Goal: Information Seeking & Learning: Learn about a topic

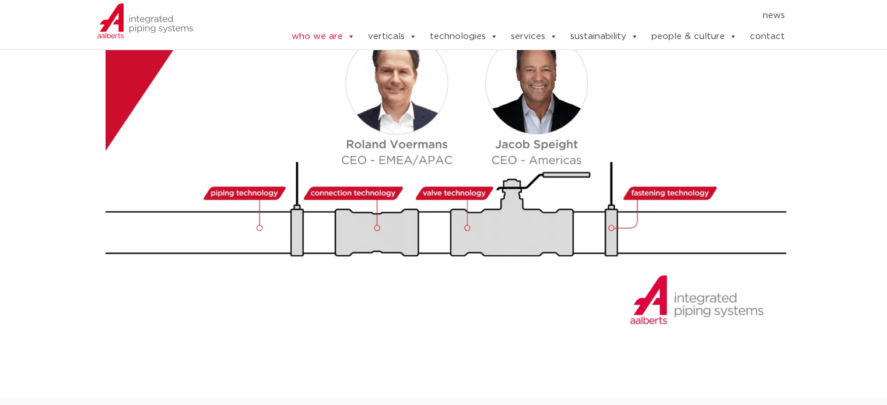
scroll to position [1400, 0]
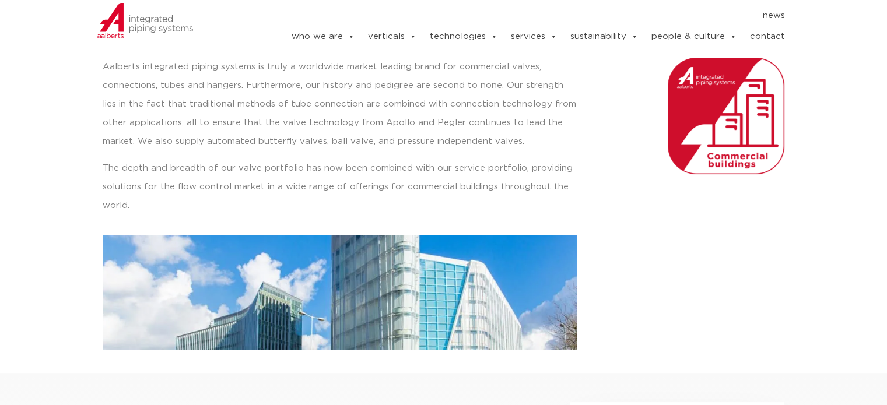
scroll to position [350, 0]
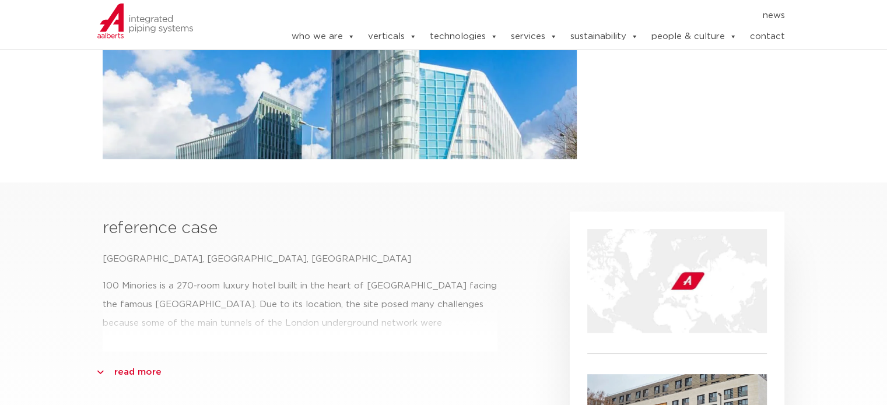
click at [97, 376] on div "reference case 100 [GEOGRAPHIC_DATA], [GEOGRAPHIC_DATA], [GEOGRAPHIC_DATA] 100 …" at bounding box center [300, 358] width 407 height 305
click at [94, 370] on section "reference case 100 [GEOGRAPHIC_DATA], [GEOGRAPHIC_DATA], [GEOGRAPHIC_DATA] 100 …" at bounding box center [443, 347] width 887 height 328
click at [114, 374] on link "read more" at bounding box center [137, 372] width 47 height 19
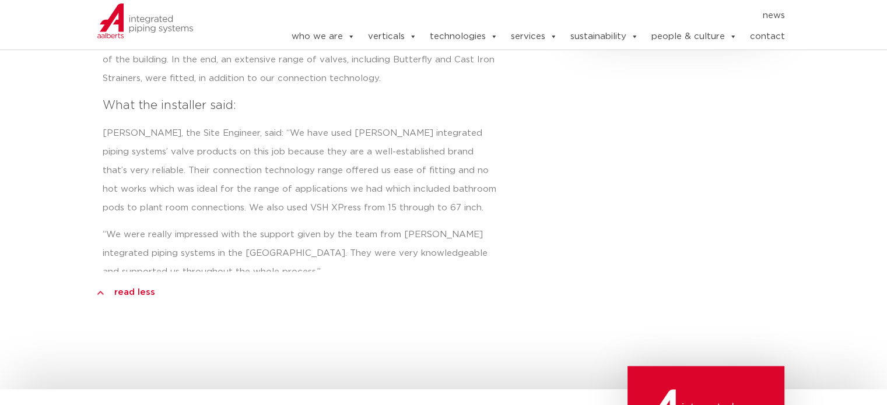
scroll to position [758, 0]
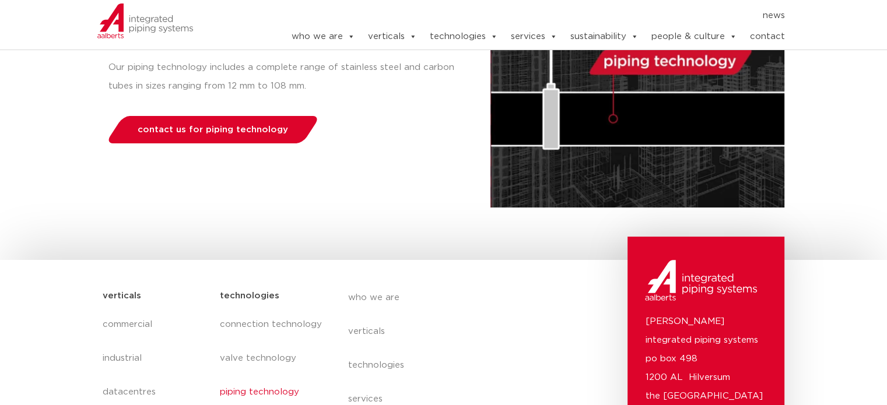
scroll to position [350, 0]
